Goal: Task Accomplishment & Management: Use online tool/utility

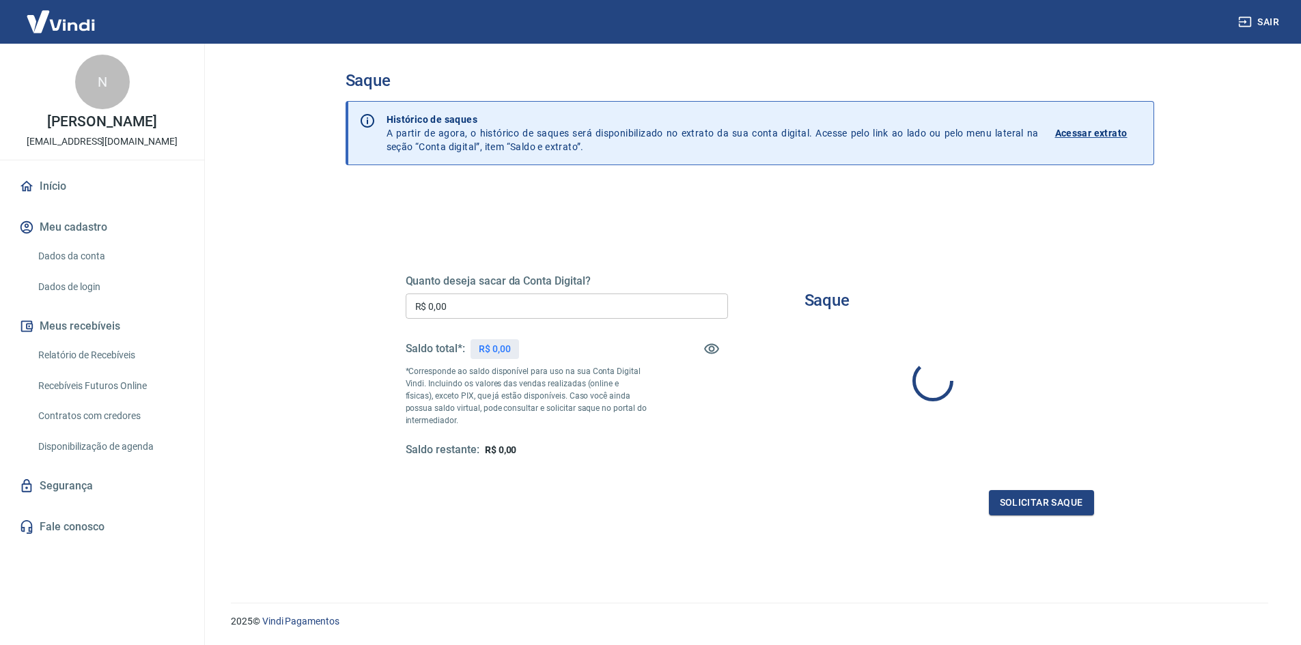
drag, startPoint x: 871, startPoint y: 277, endPoint x: 855, endPoint y: 277, distance: 15.7
click at [871, 277] on div "Saque" at bounding box center [933, 366] width 290 height 183
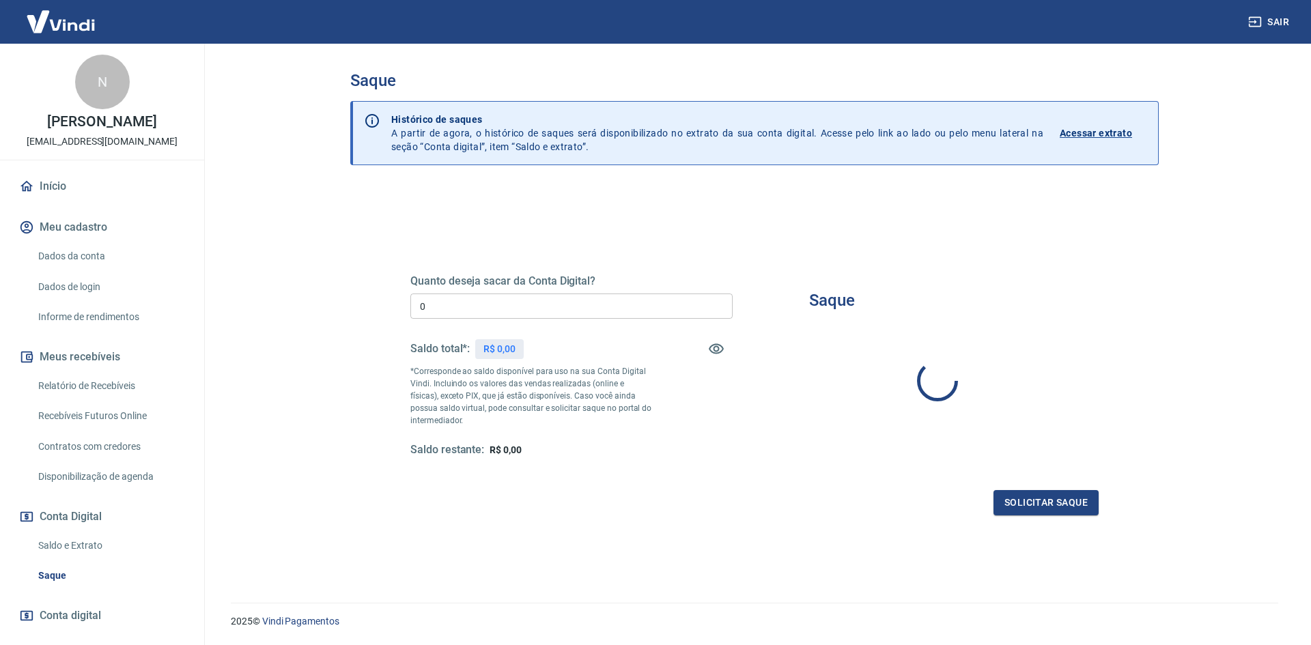
type input "R$ 0,00"
